Goal: Use online tool/utility

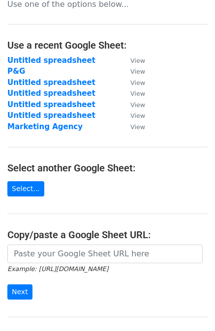
scroll to position [98, 0]
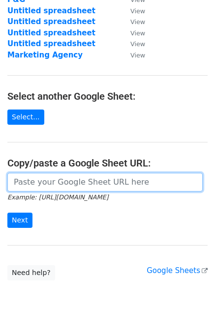
click at [142, 182] on input "url" at bounding box center [104, 182] width 195 height 19
paste input "[URL][DOMAIN_NAME]"
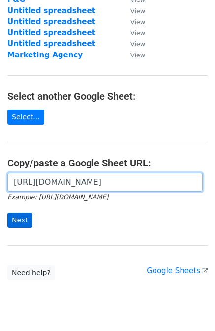
type input "[URL][DOMAIN_NAME]"
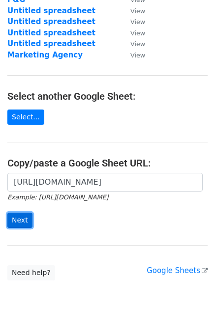
scroll to position [0, 0]
click at [22, 223] on input "Next" at bounding box center [19, 220] width 25 height 15
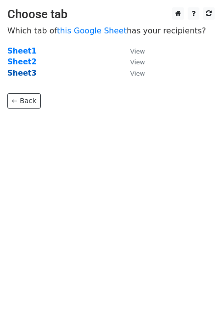
click at [23, 73] on strong "Sheet3" at bounding box center [21, 73] width 29 height 9
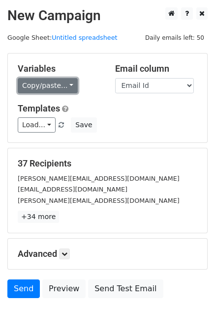
click at [46, 91] on link "Copy/paste..." at bounding box center [48, 85] width 60 height 15
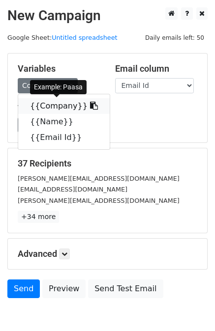
click at [90, 105] on icon at bounding box center [94, 106] width 8 height 8
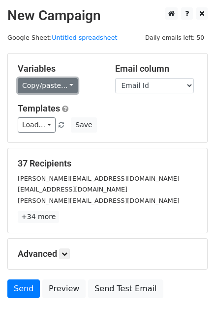
click at [55, 87] on link "Copy/paste..." at bounding box center [48, 85] width 60 height 15
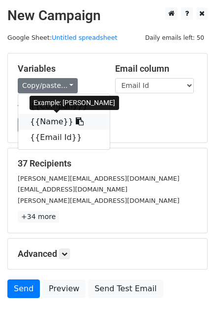
click at [76, 118] on icon at bounding box center [80, 121] width 8 height 8
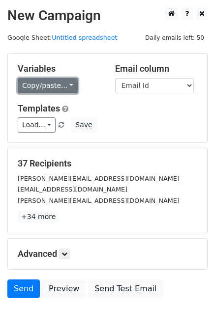
click at [47, 83] on link "Copy/paste..." at bounding box center [48, 85] width 60 height 15
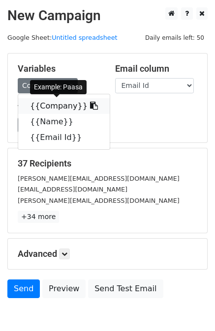
click at [90, 106] on icon at bounding box center [94, 106] width 8 height 8
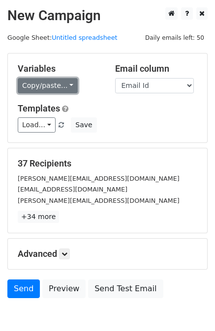
click at [50, 79] on link "Copy/paste..." at bounding box center [48, 85] width 60 height 15
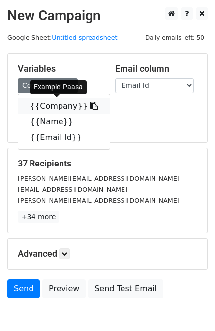
click at [90, 107] on icon at bounding box center [94, 106] width 8 height 8
